Goal: Transaction & Acquisition: Purchase product/service

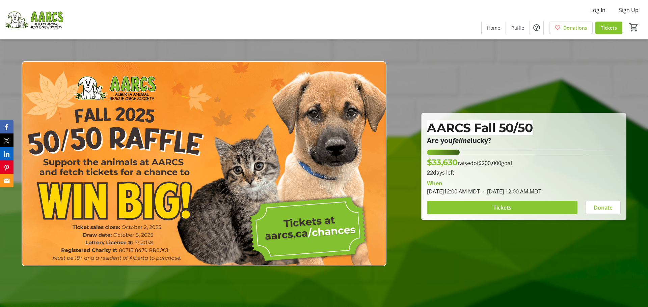
click at [504, 210] on span "Tickets" at bounding box center [502, 208] width 18 height 8
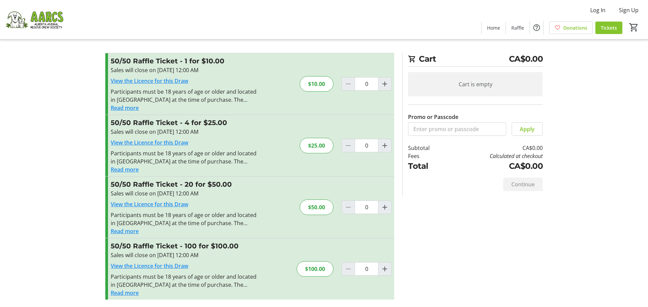
scroll to position [3, 0]
click at [381, 87] on mat-icon "Increment by one" at bounding box center [385, 83] width 8 height 8
type input "1"
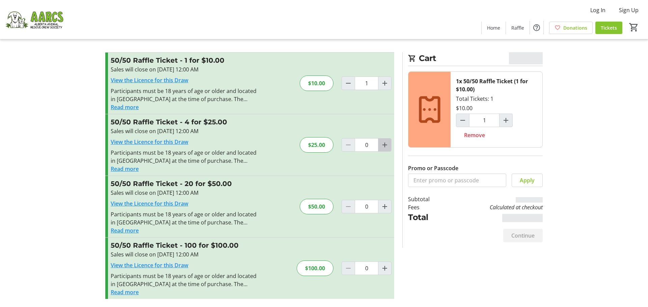
click at [385, 140] on span "Increment by one" at bounding box center [384, 145] width 13 height 13
type input "1"
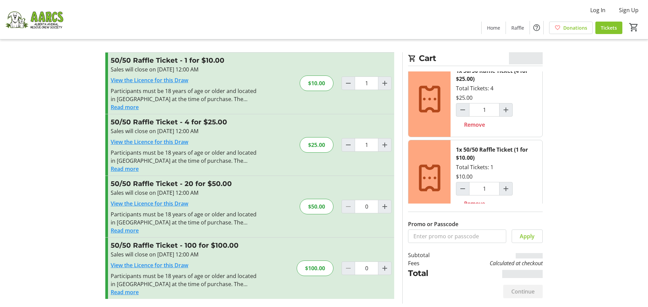
scroll to position [23, 0]
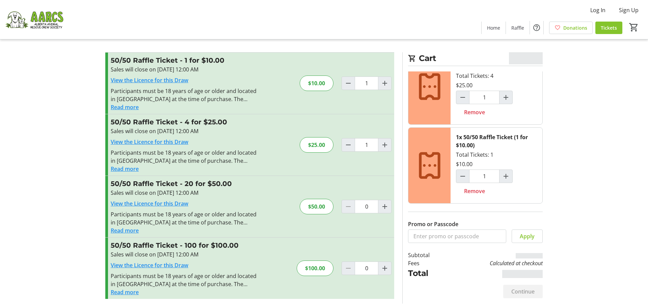
click at [509, 263] on td "Calculated at checkout" at bounding box center [494, 263] width 95 height 8
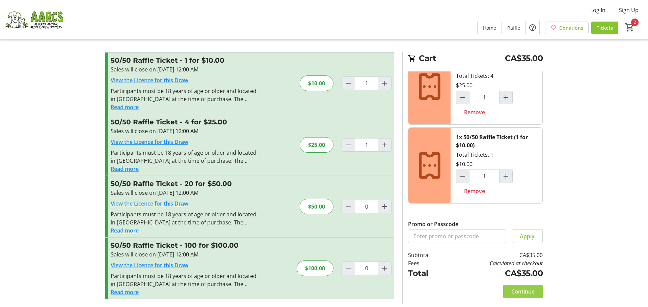
click at [521, 290] on span "Continue" at bounding box center [522, 292] width 23 height 8
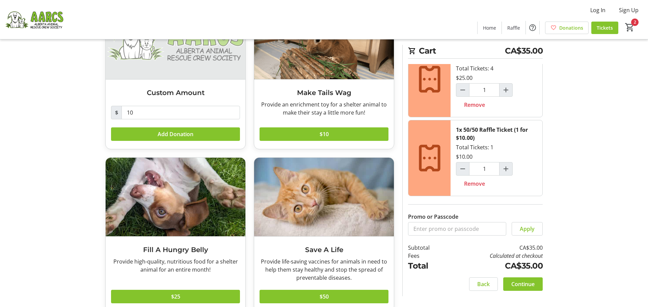
scroll to position [88, 0]
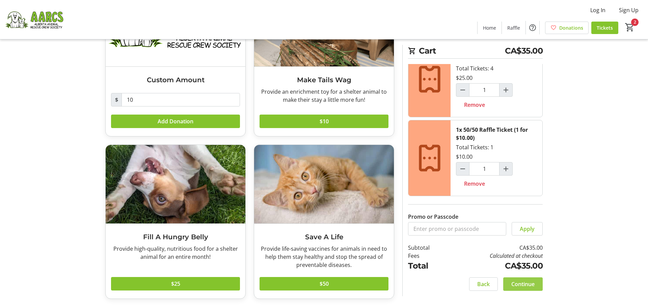
click at [532, 289] on span at bounding box center [522, 284] width 39 height 16
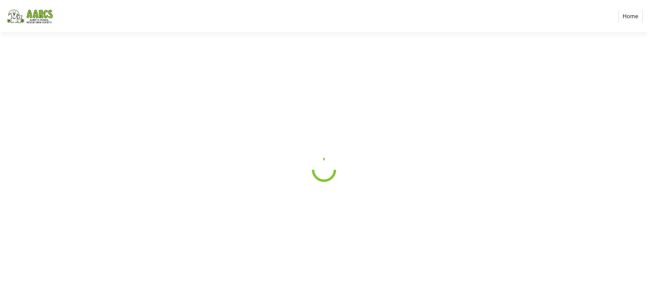
select select "CA"
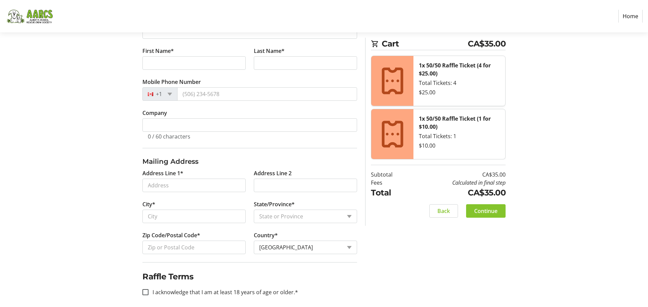
scroll to position [159, 0]
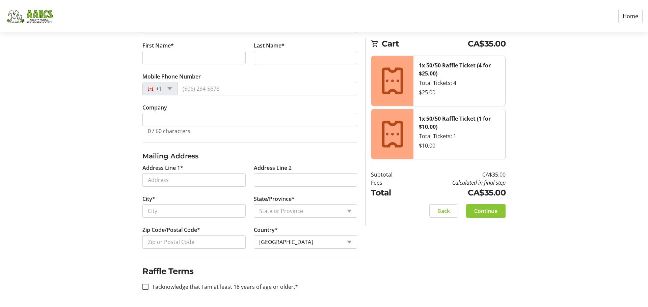
click at [470, 209] on span at bounding box center [485, 211] width 39 height 16
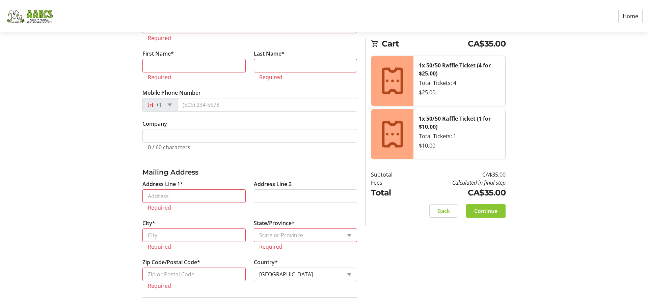
scroll to position [127, 0]
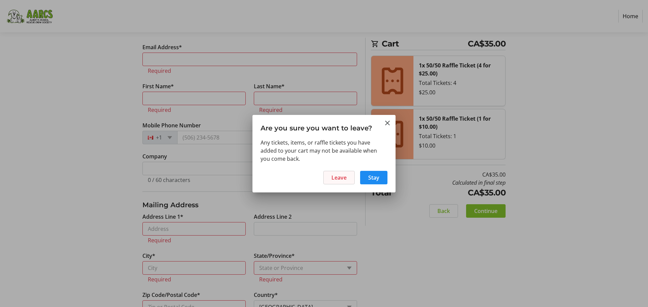
click at [348, 179] on span at bounding box center [339, 178] width 31 height 16
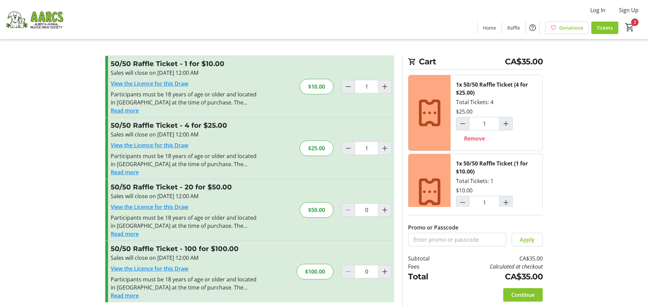
click at [134, 110] on button "Read more" at bounding box center [125, 111] width 28 height 8
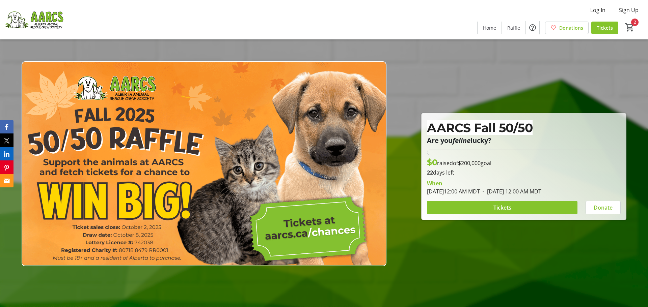
type input "1"
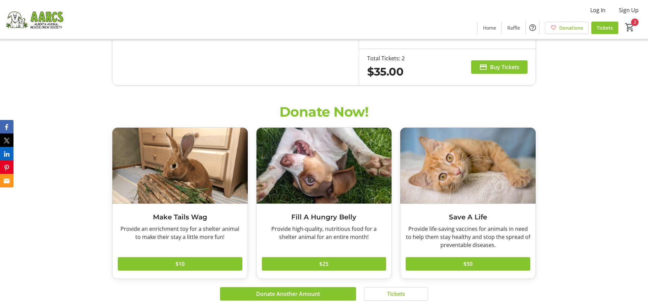
scroll to position [643, 0]
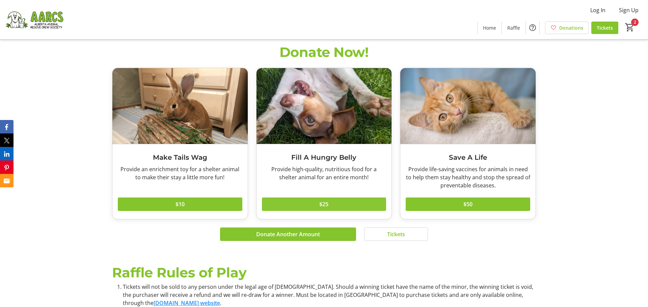
click at [324, 207] on span "$25" at bounding box center [323, 204] width 9 height 8
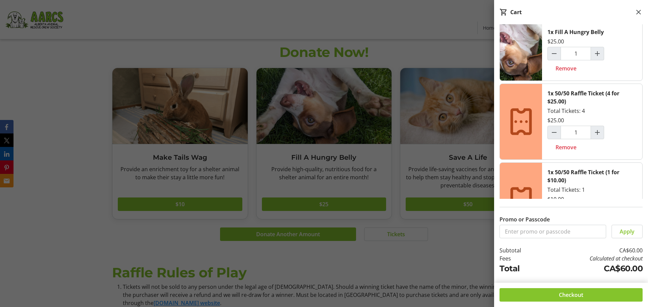
scroll to position [0, 0]
